Goal: Task Accomplishment & Management: Complete application form

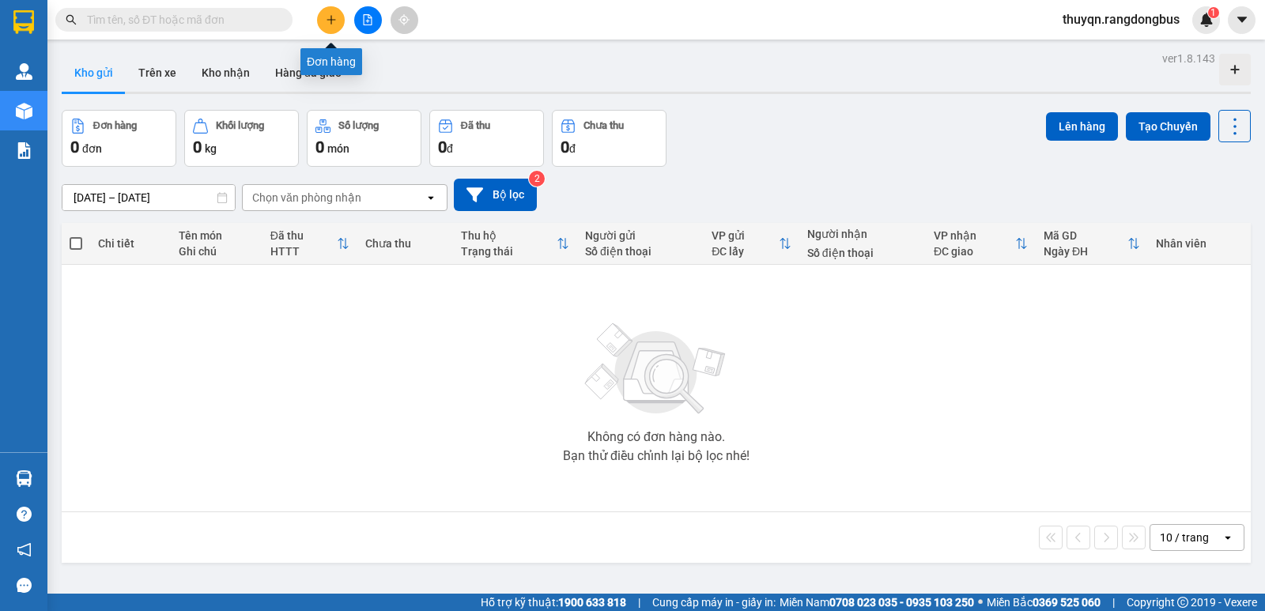
click at [327, 25] on icon "plus" at bounding box center [331, 19] width 11 height 11
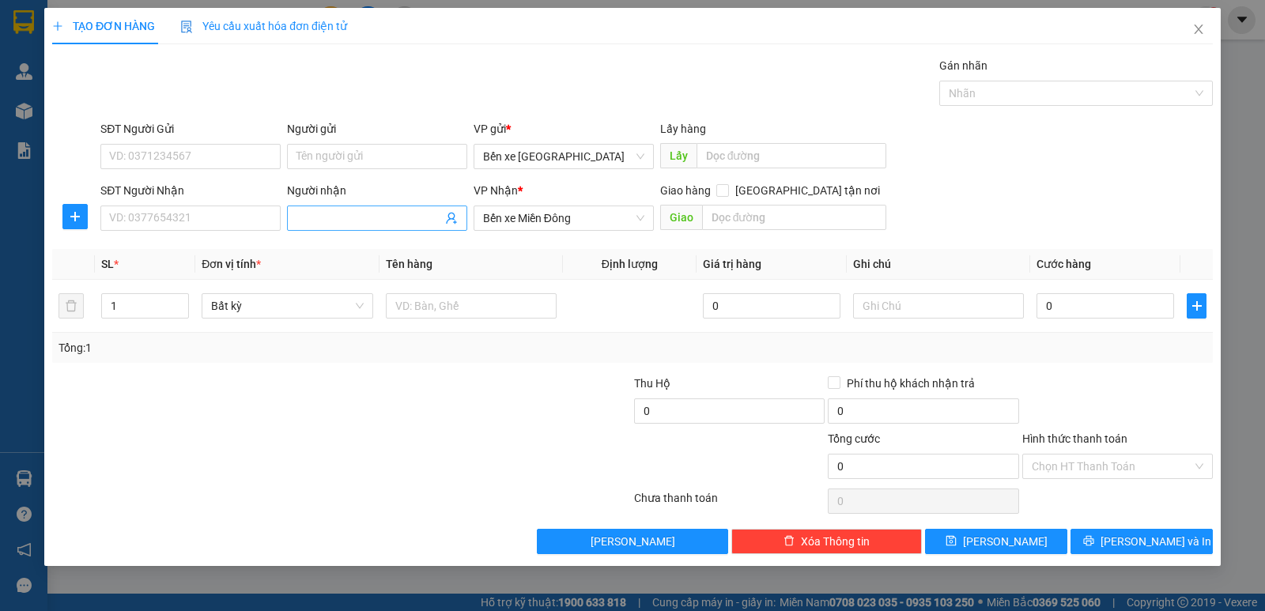
click at [334, 216] on input "Người nhận" at bounding box center [370, 218] width 146 height 17
type input "LẤY HÀNG TRẠM TÂM"
click at [736, 211] on input "text" at bounding box center [794, 217] width 185 height 25
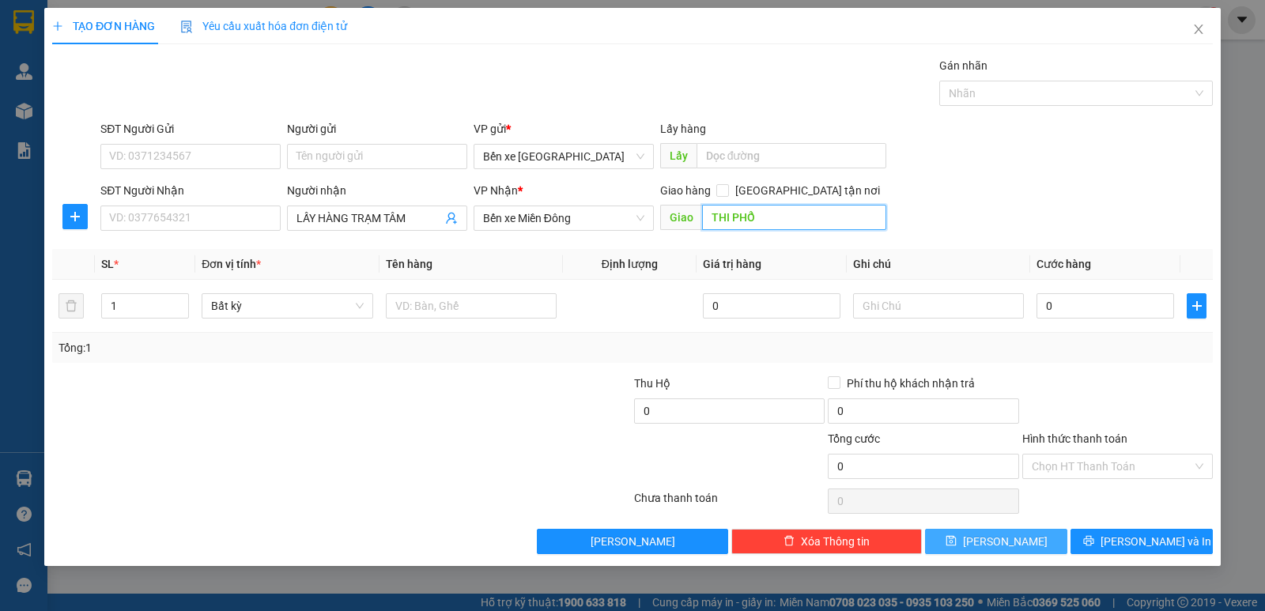
type input "THI PHỔ"
drag, startPoint x: 990, startPoint y: 543, endPoint x: 898, endPoint y: 502, distance: 101.3
click at [817, 542] on button "[PERSON_NAME]" at bounding box center [996, 541] width 142 height 25
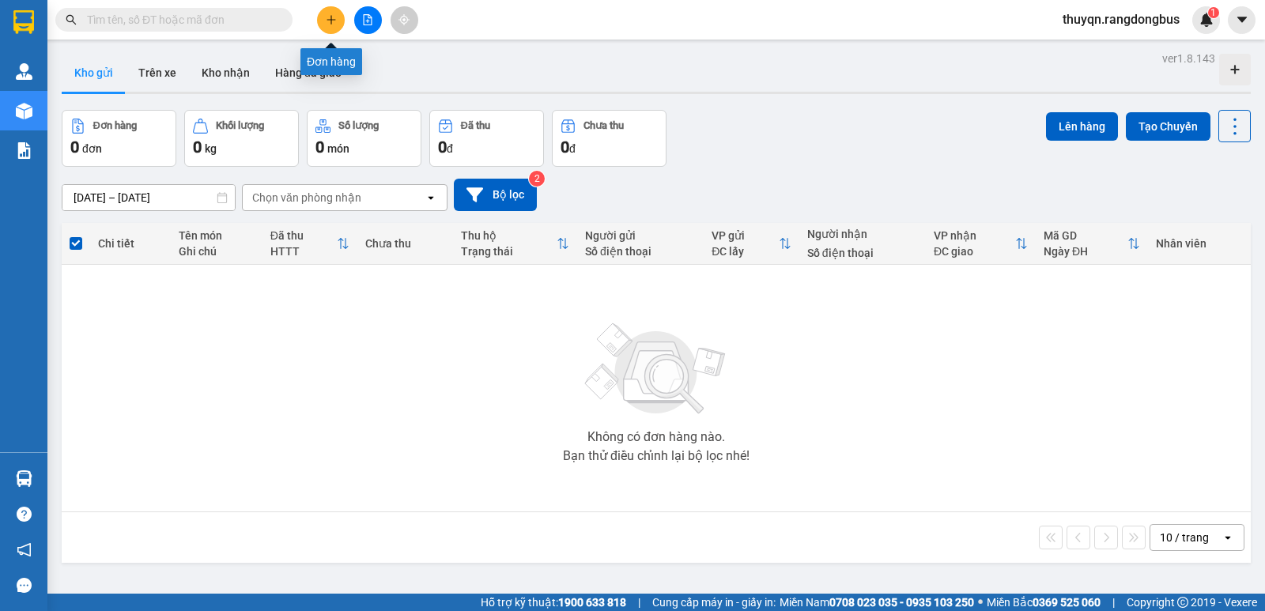
click at [335, 20] on icon "plus" at bounding box center [331, 19] width 9 height 1
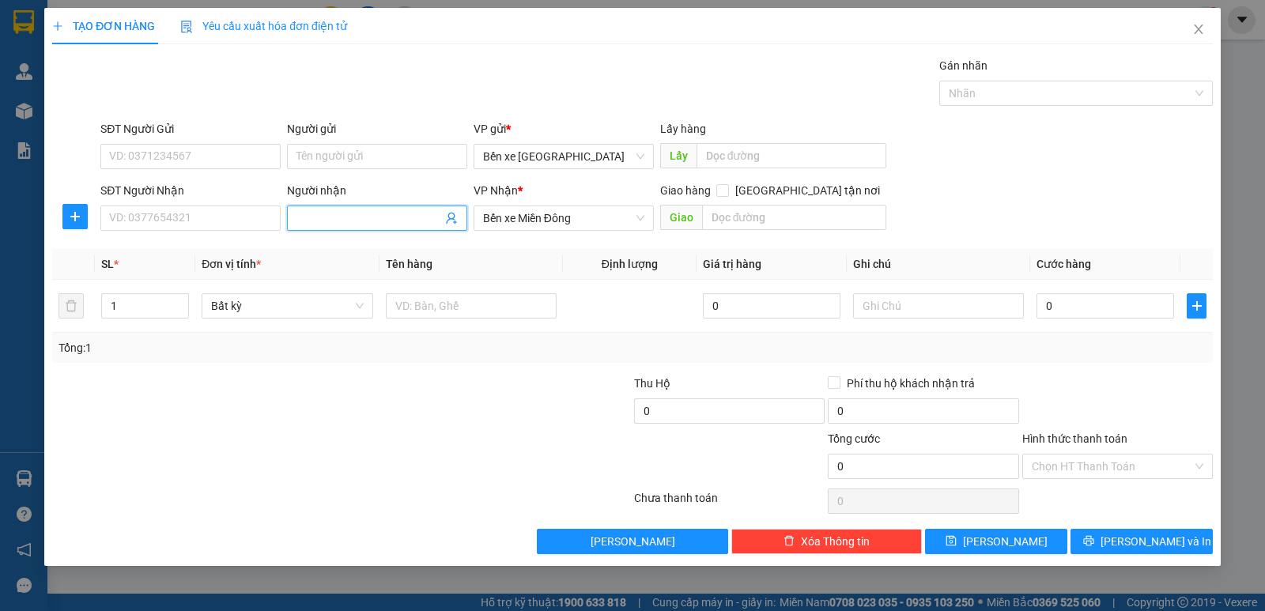
click at [345, 224] on input "Người nhận" at bounding box center [370, 218] width 146 height 17
type input "LẤY HÀNG CHÚ DŨNG"
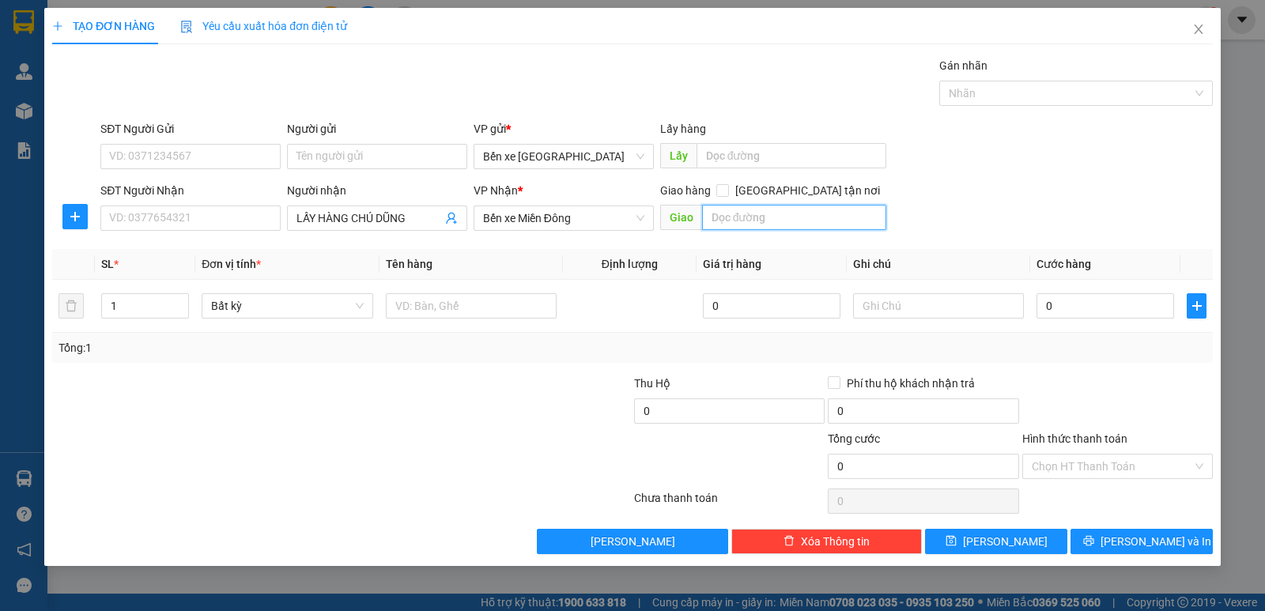
click at [758, 215] on input "text" at bounding box center [794, 217] width 185 height 25
type input "[PERSON_NAME]"
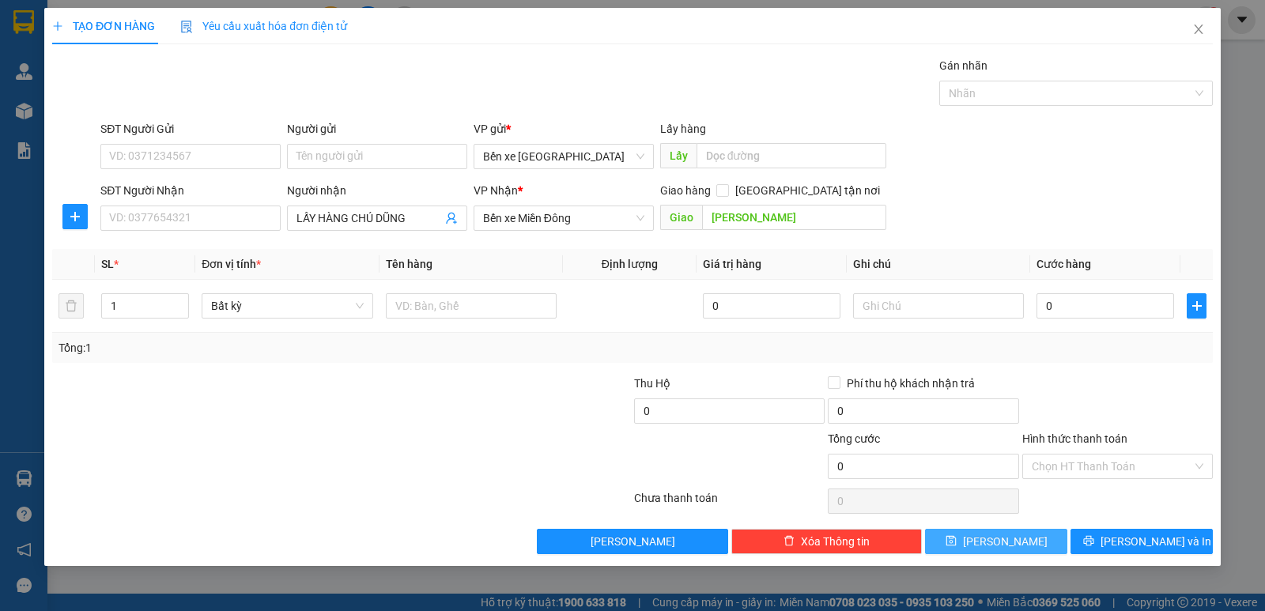
click at [997, 549] on span "[PERSON_NAME]" at bounding box center [1005, 541] width 85 height 17
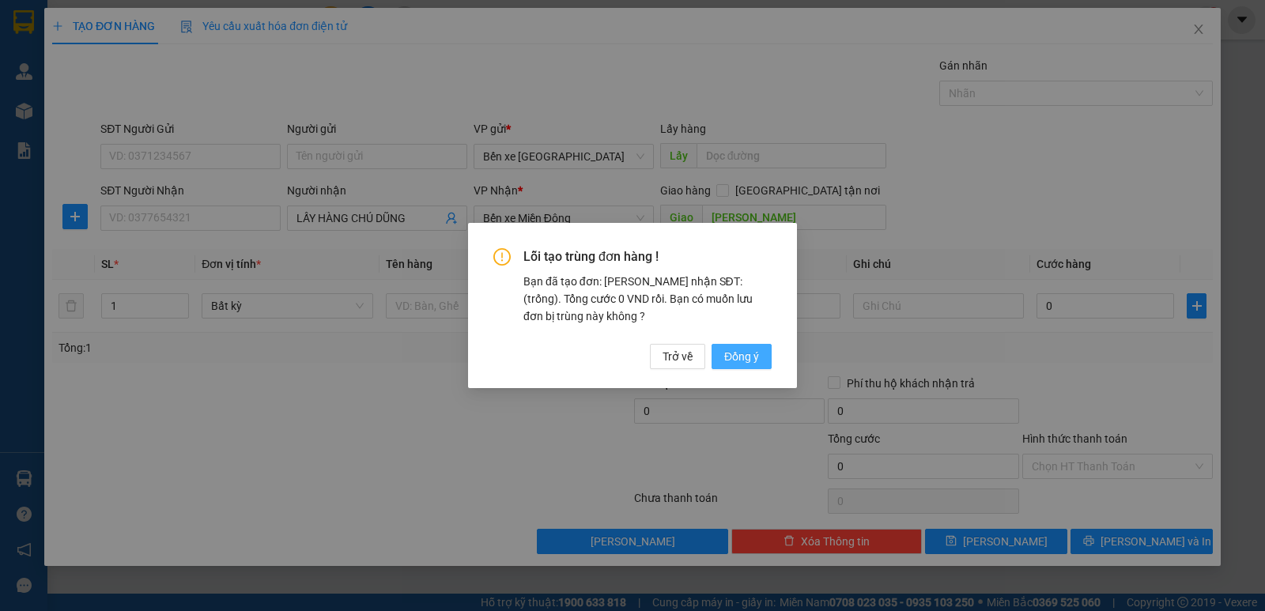
click at [723, 353] on button "Đồng ý" at bounding box center [742, 356] width 60 height 25
